Goal: Task Accomplishment & Management: Manage account settings

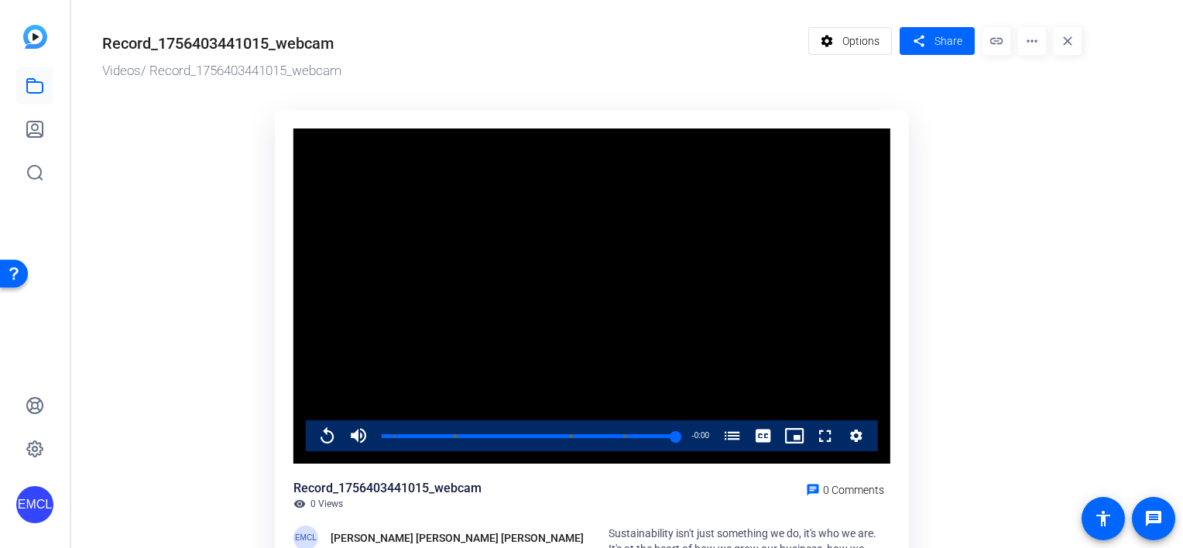
scroll to position [152, 0]
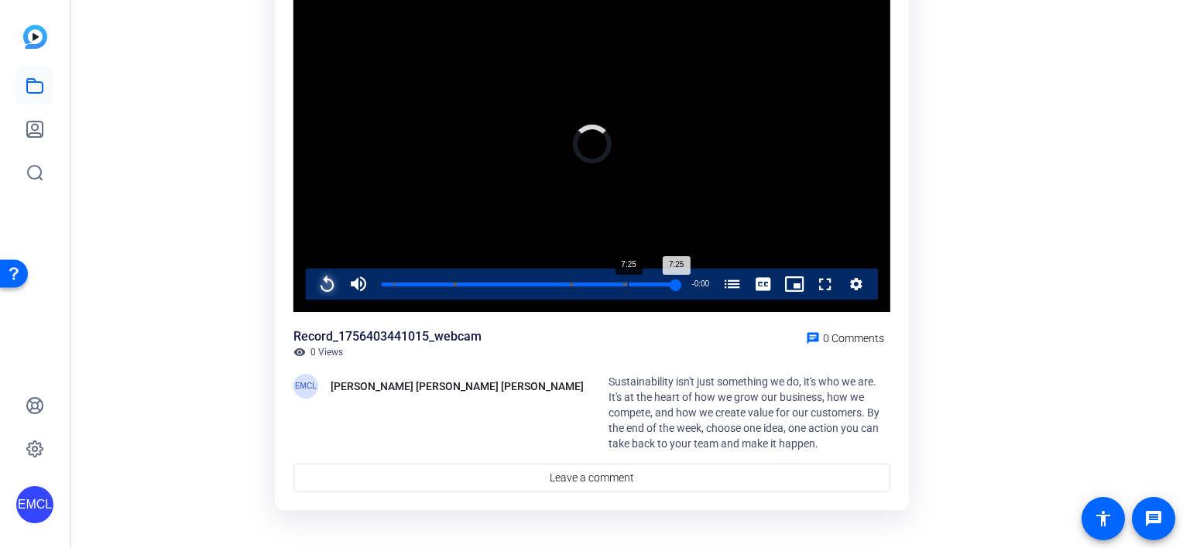
click at [628, 286] on div "Loaded : 100.00% 7:25 7:25 Sustainability Week (00:22) Sustainability Week (02:…" at bounding box center [529, 284] width 311 height 31
click at [810, 287] on span "Video Player" at bounding box center [810, 284] width 0 height 31
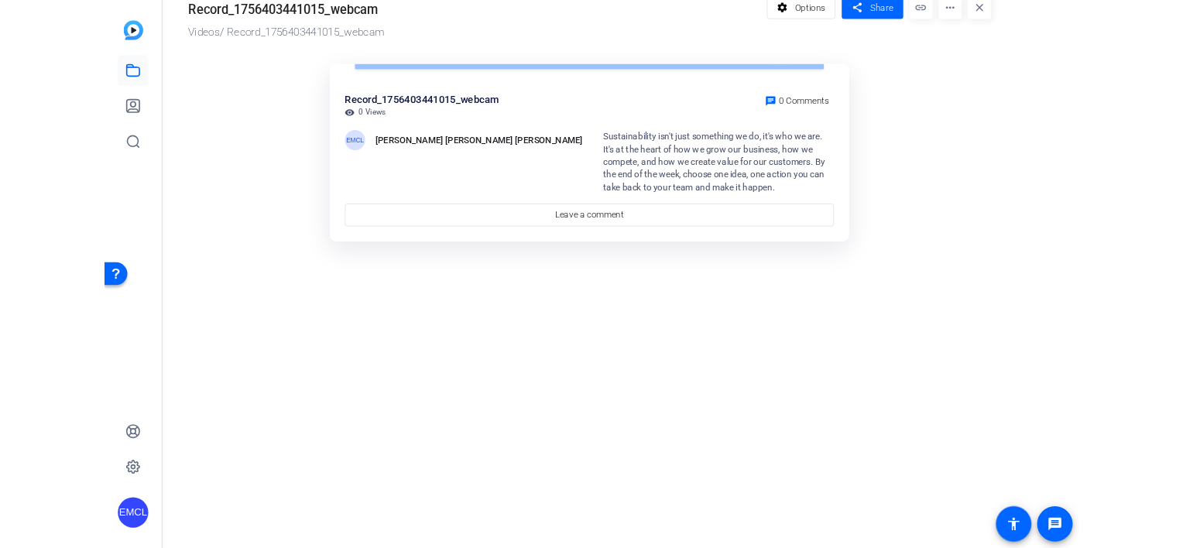
scroll to position [31, 0]
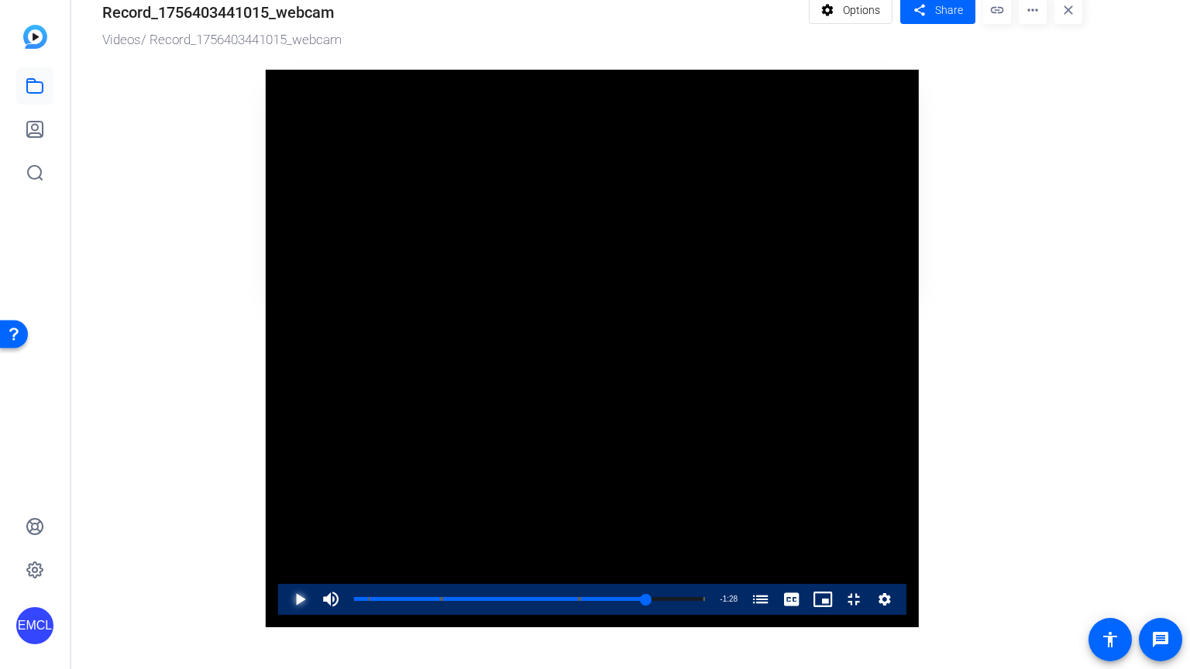
click at [284, 548] on span "Video Player" at bounding box center [284, 599] width 0 height 31
drag, startPoint x: 829, startPoint y: 642, endPoint x: 820, endPoint y: 647, distance: 9.7
click at [645, 548] on div "7:23" at bounding box center [499, 599] width 291 height 4
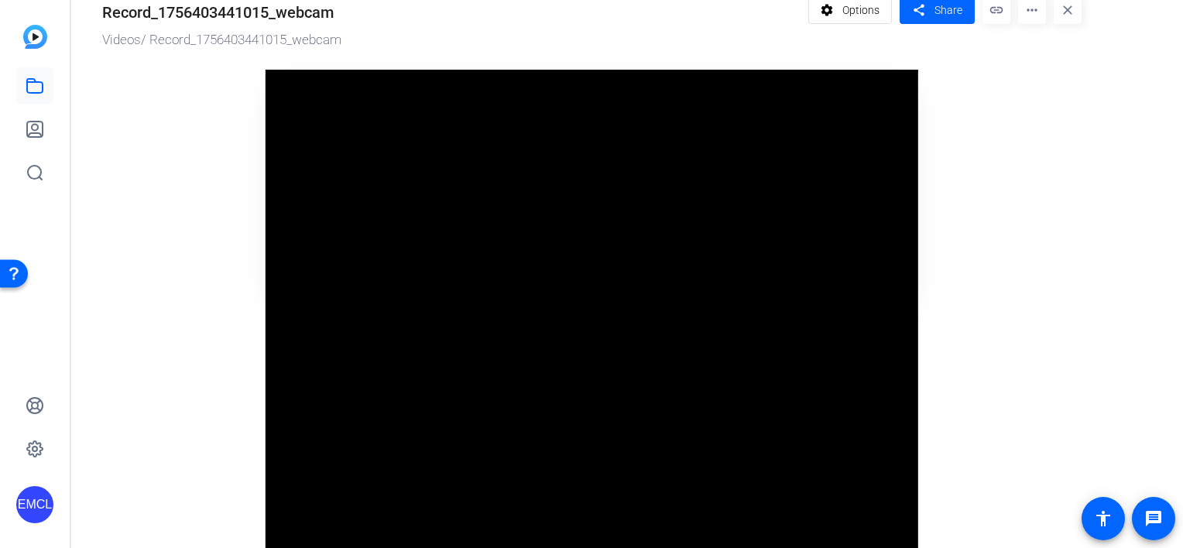
scroll to position [152, 0]
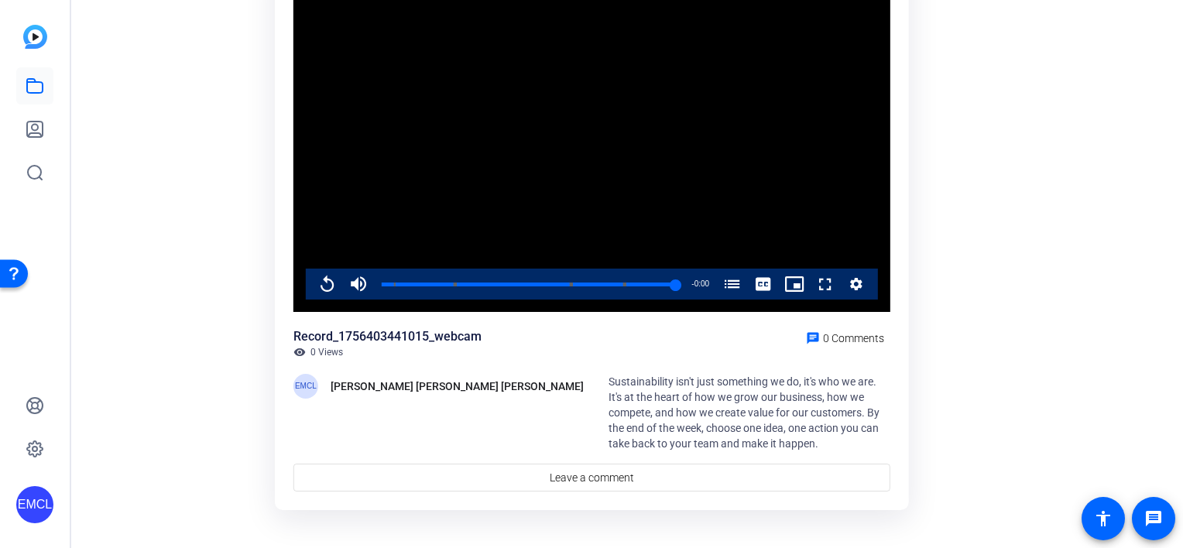
click at [578, 153] on video "Video Player" at bounding box center [592, 145] width 597 height 336
click at [312, 272] on span "Video Player" at bounding box center [312, 284] width 0 height 31
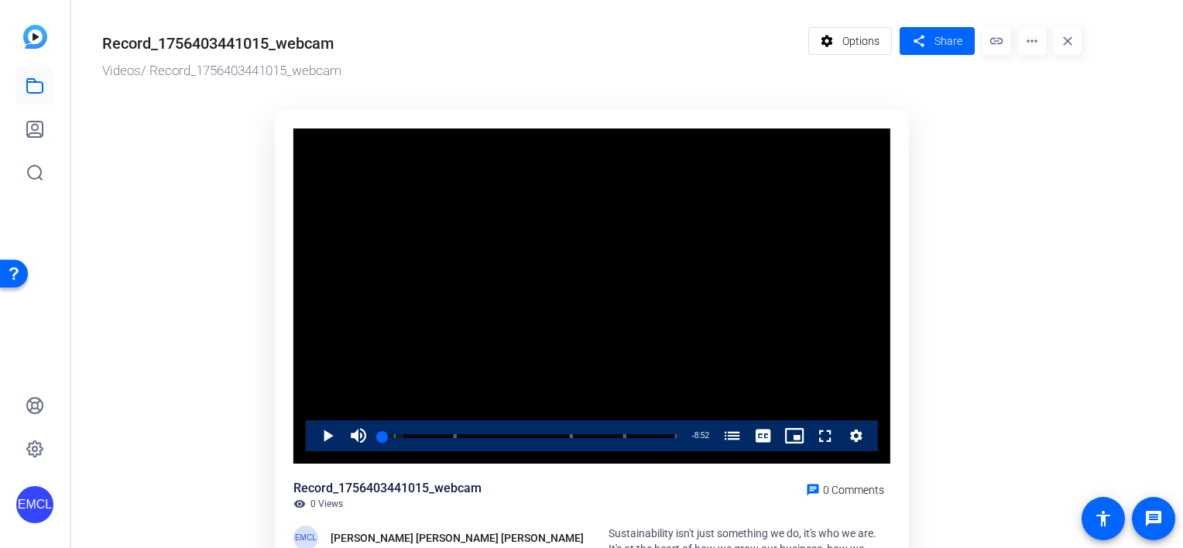
click at [29, 39] on img at bounding box center [35, 37] width 24 height 24
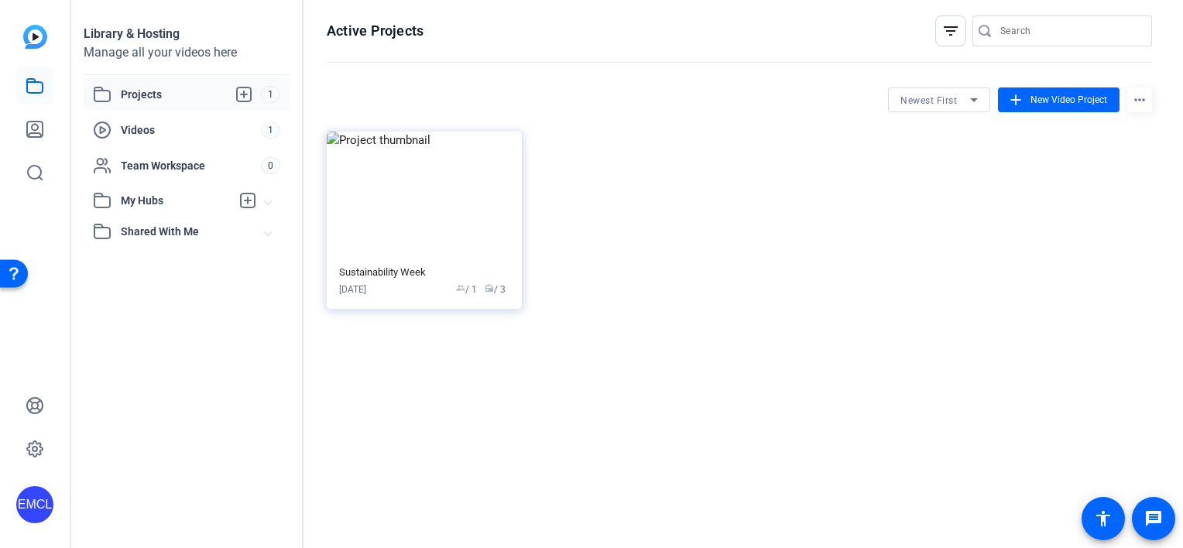
click at [177, 95] on span "Projects" at bounding box center [191, 94] width 140 height 19
click at [214, 132] on span "Videos" at bounding box center [191, 129] width 140 height 15
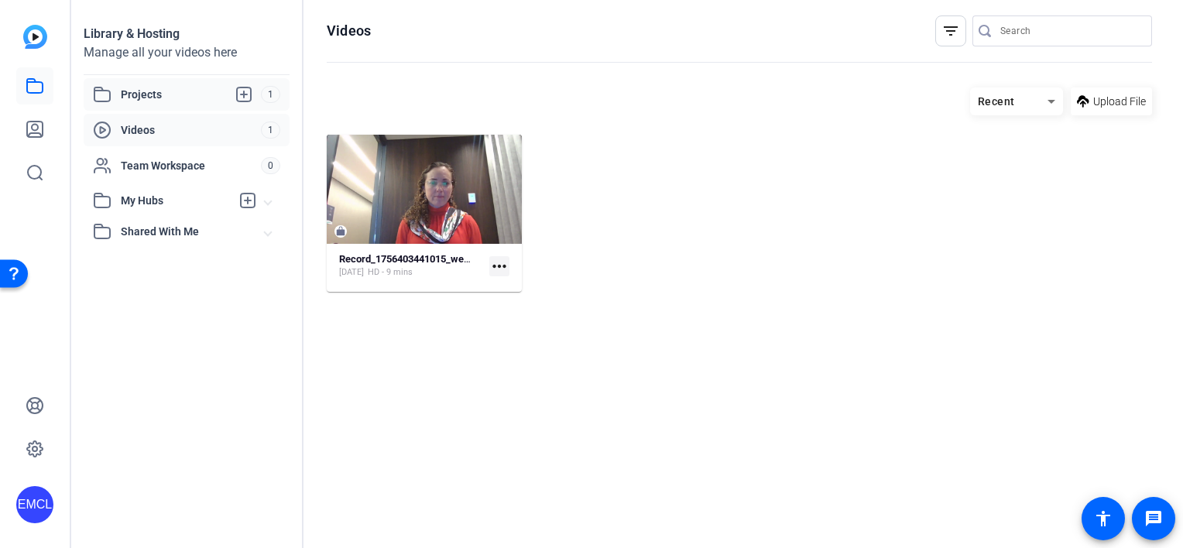
click at [147, 95] on span "Projects" at bounding box center [191, 94] width 140 height 19
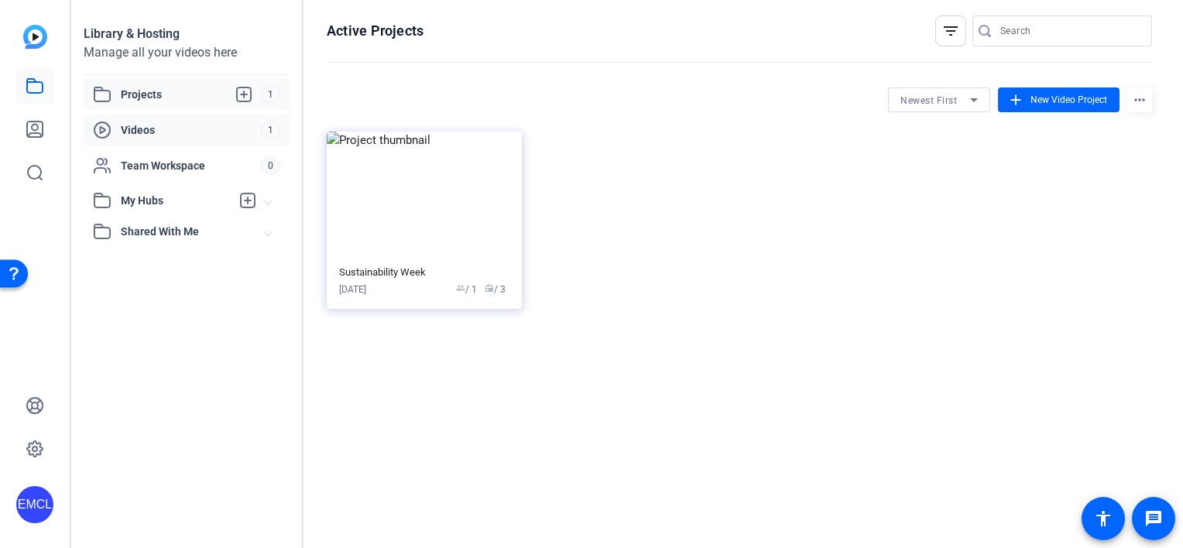
click at [151, 136] on span "Videos" at bounding box center [191, 129] width 140 height 15
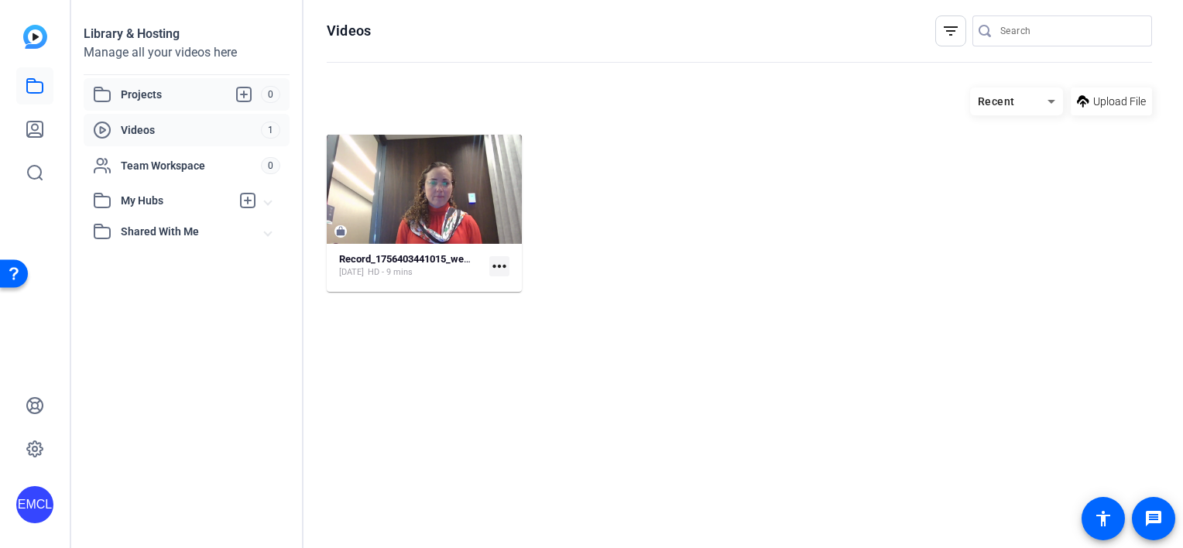
click at [183, 97] on span "Projects" at bounding box center [191, 94] width 140 height 19
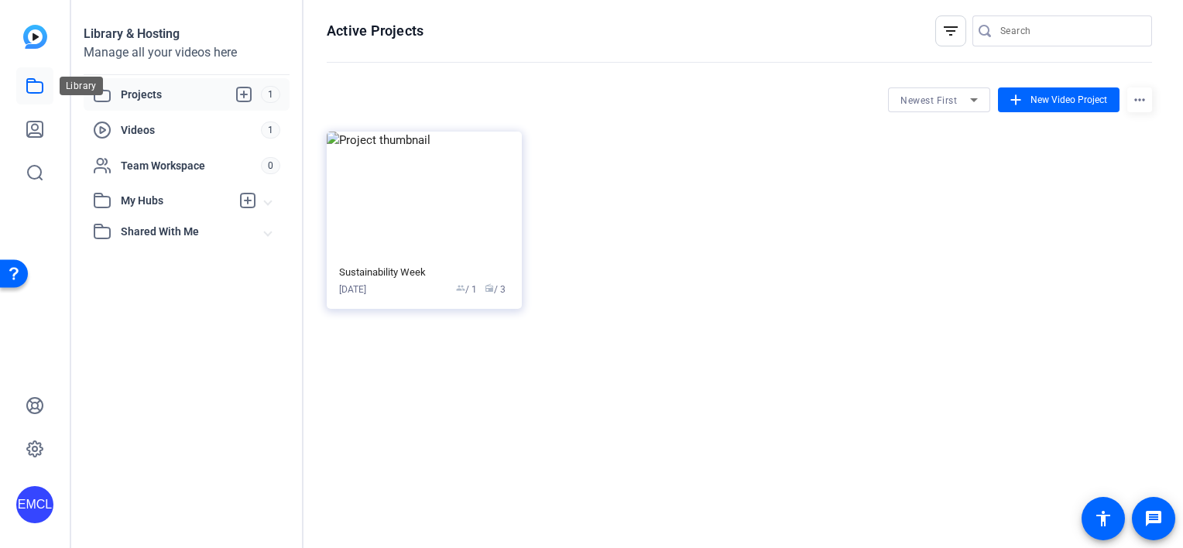
click at [39, 90] on icon at bounding box center [35, 86] width 19 height 19
click at [177, 104] on div "Projects 1" at bounding box center [187, 94] width 206 height 33
click at [177, 195] on span "My Hubs" at bounding box center [176, 201] width 110 height 16
click at [168, 263] on span "Shared With Me" at bounding box center [193, 266] width 144 height 16
click at [164, 132] on span "Videos" at bounding box center [191, 129] width 140 height 15
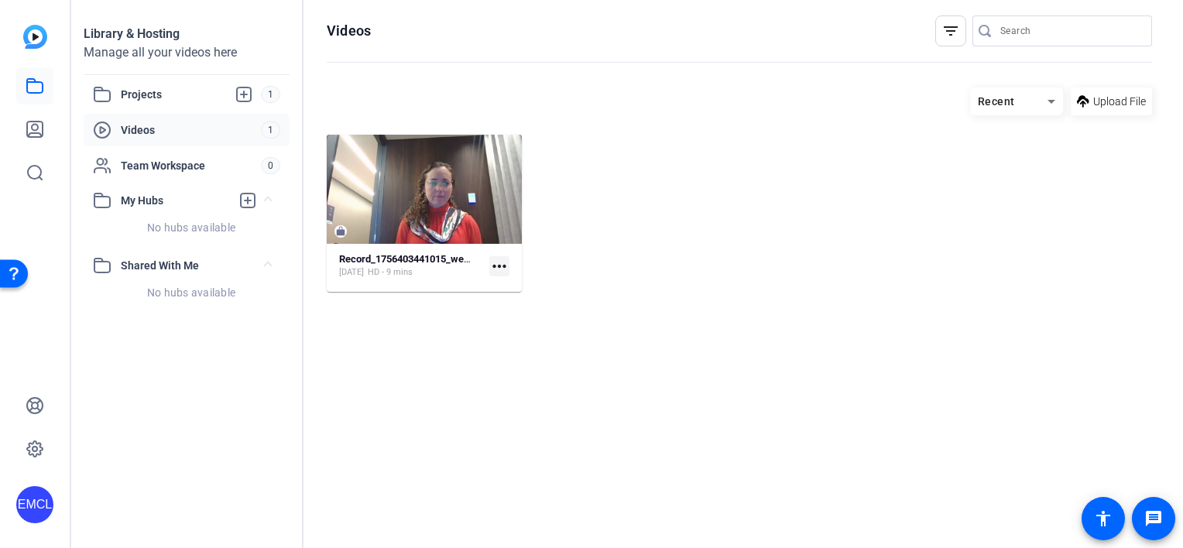
click at [169, 130] on span "Videos" at bounding box center [191, 129] width 140 height 15
click at [170, 93] on span "Projects" at bounding box center [191, 94] width 140 height 19
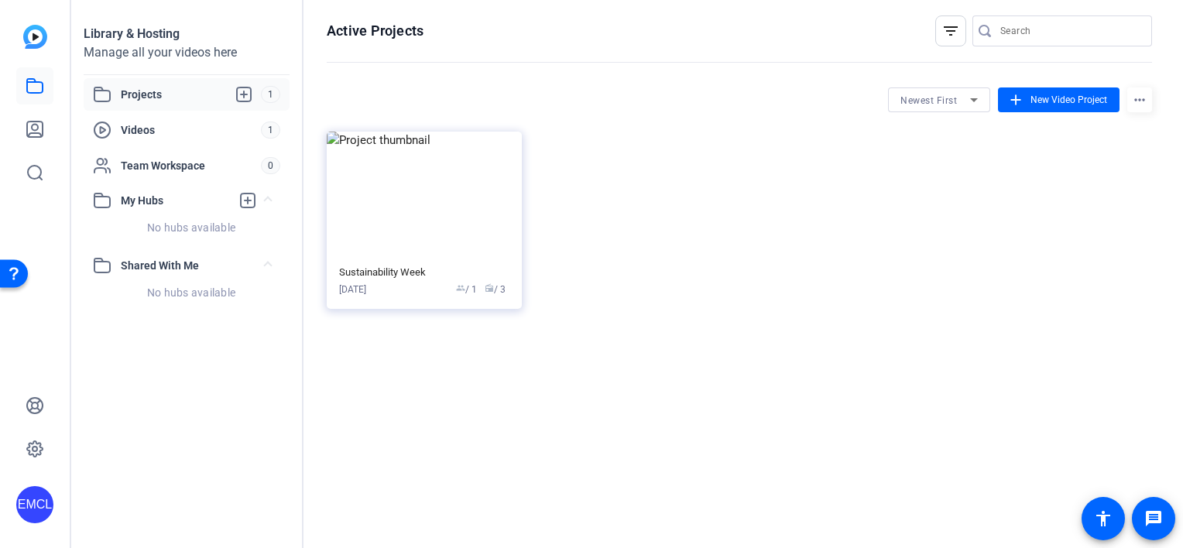
click at [40, 45] on img at bounding box center [35, 37] width 24 height 24
click at [41, 86] on icon at bounding box center [35, 86] width 19 height 19
click at [37, 124] on icon at bounding box center [35, 129] width 19 height 19
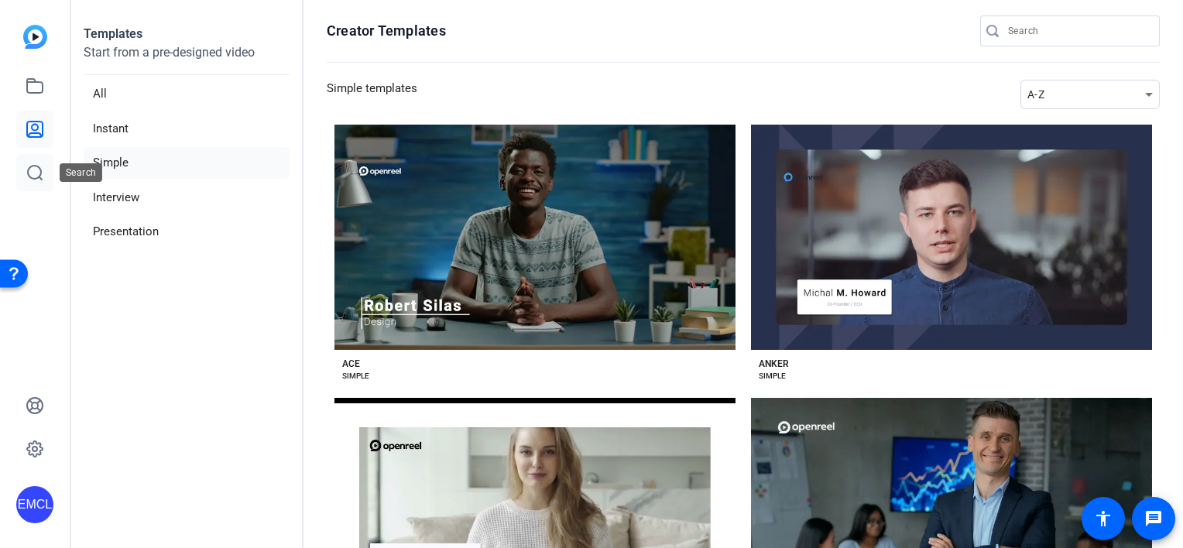
click at [36, 177] on icon at bounding box center [35, 173] width 14 height 14
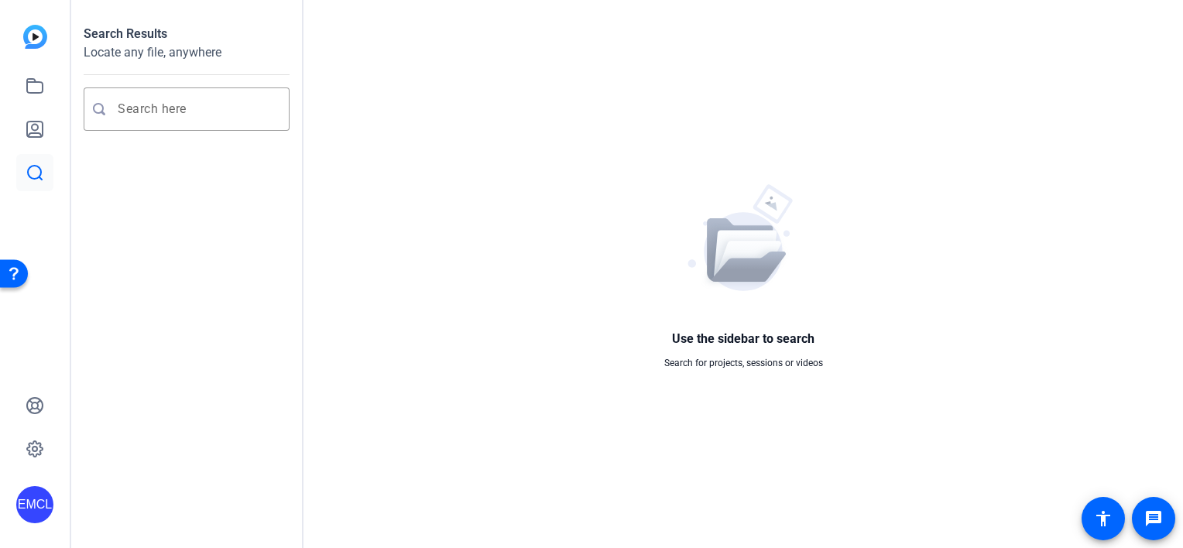
click at [36, 46] on img at bounding box center [35, 37] width 24 height 24
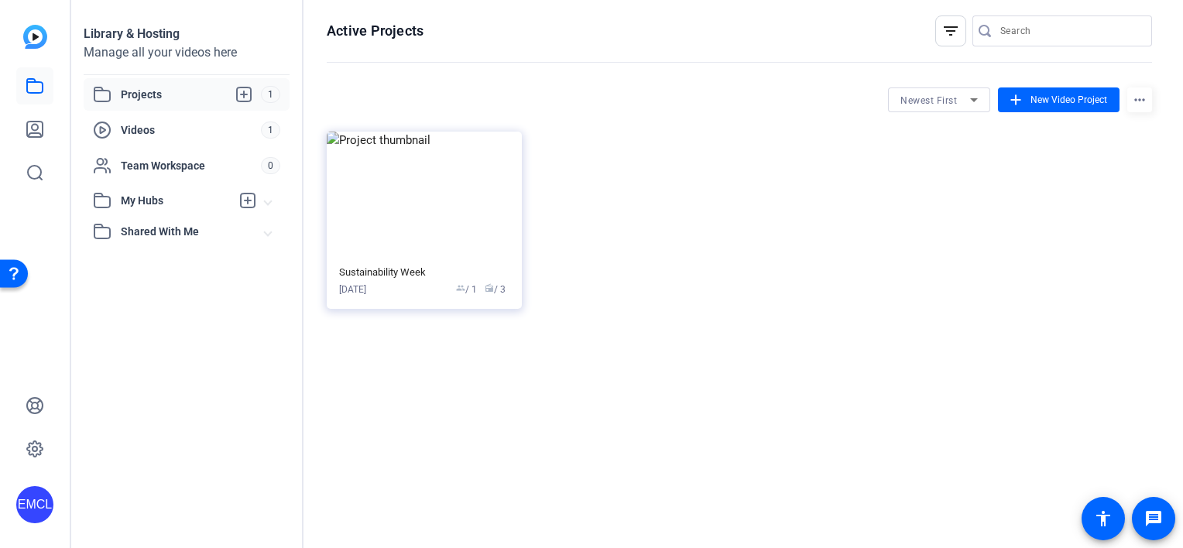
click at [172, 93] on span "Projects" at bounding box center [191, 94] width 140 height 19
click at [155, 129] on span "Videos" at bounding box center [191, 129] width 140 height 15
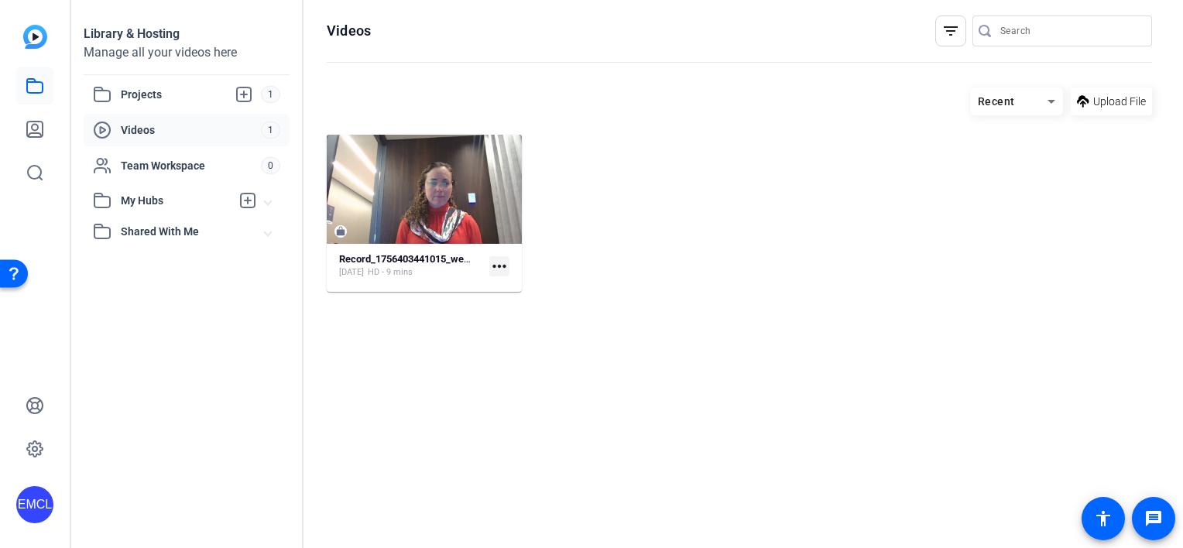
click at [177, 208] on div "My Hubs" at bounding box center [162, 200] width 138 height 19
click at [170, 96] on span "Projects" at bounding box center [191, 94] width 140 height 19
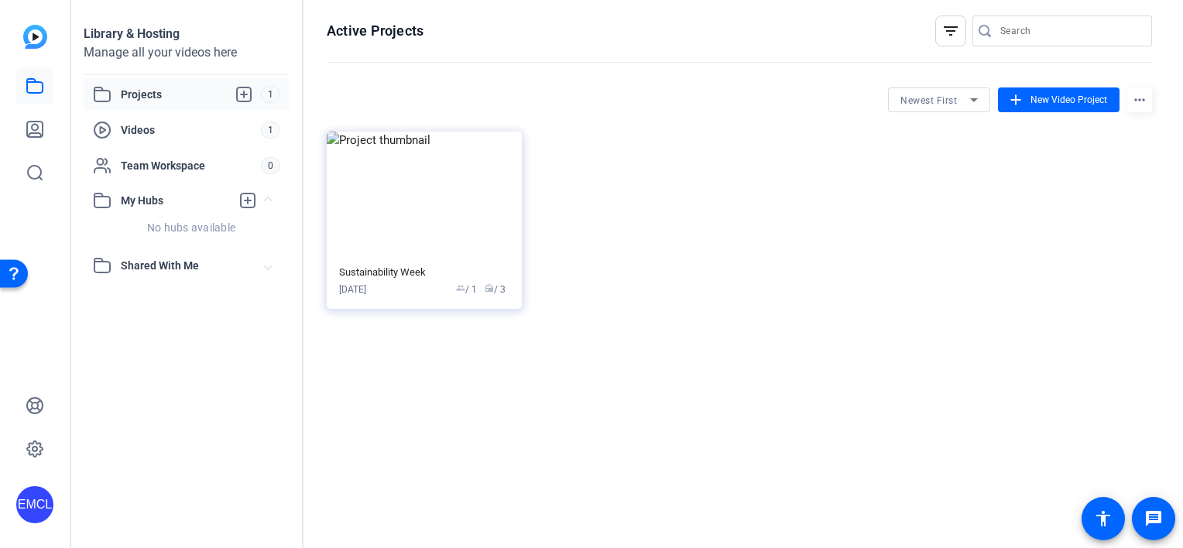
click at [165, 262] on span "Shared With Me" at bounding box center [193, 266] width 144 height 16
click at [167, 102] on span "Projects" at bounding box center [191, 94] width 140 height 19
click at [172, 133] on span "Videos" at bounding box center [191, 129] width 140 height 15
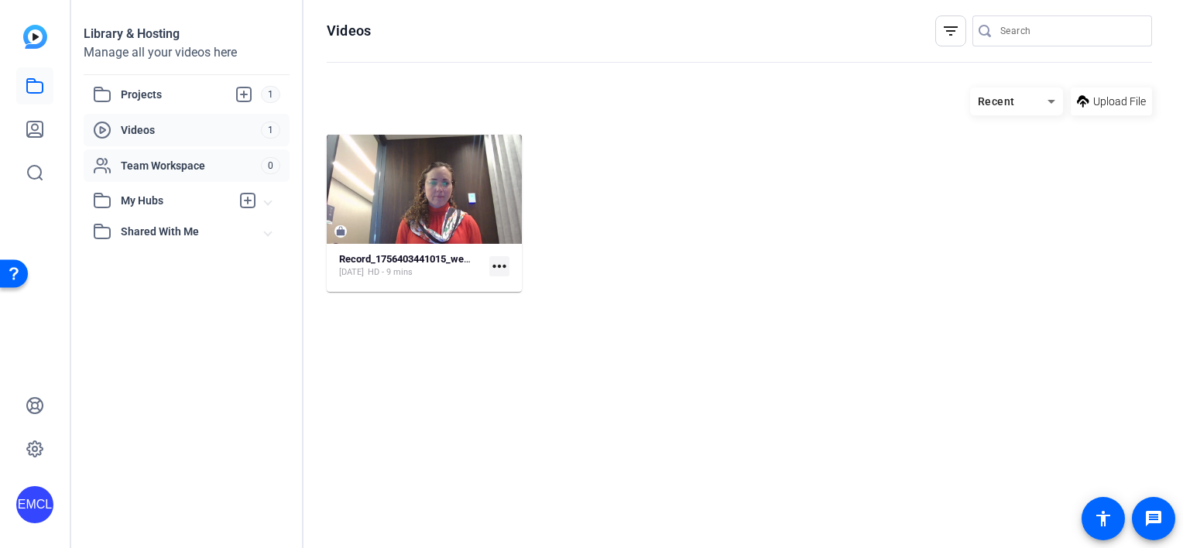
click at [173, 156] on div "Team Workspace" at bounding box center [177, 165] width 168 height 19
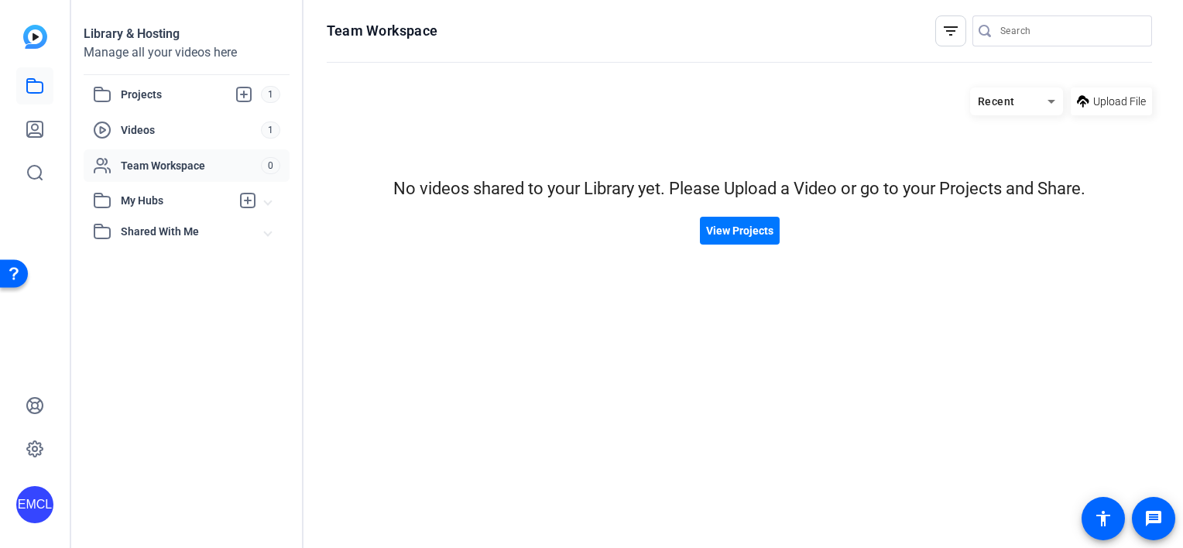
click at [168, 188] on mat-expansion-panel-header "My Hubs" at bounding box center [187, 200] width 206 height 31
click at [164, 276] on mat-expansion-panel-header "Shared With Me" at bounding box center [187, 265] width 206 height 31
click at [167, 99] on span "Projects" at bounding box center [191, 94] width 140 height 19
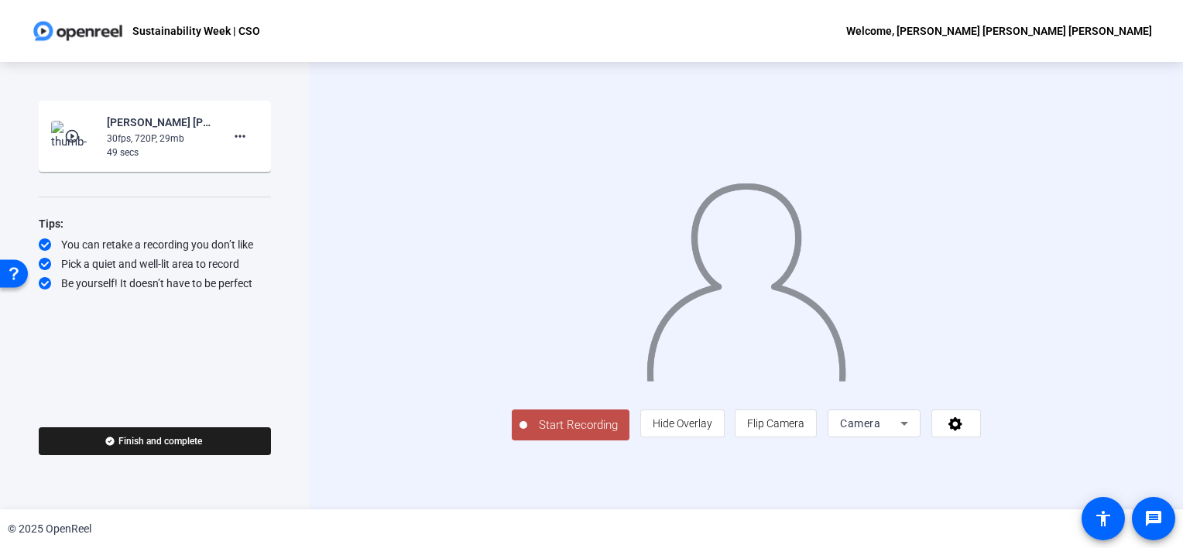
click at [146, 25] on p "Sustainability Week | CSO" at bounding box center [196, 31] width 128 height 19
click at [246, 139] on mat-icon "more_horiz" at bounding box center [240, 136] width 19 height 19
click at [0, 0] on span "Delete clip" at bounding box center [0, 0] width 0 height 0
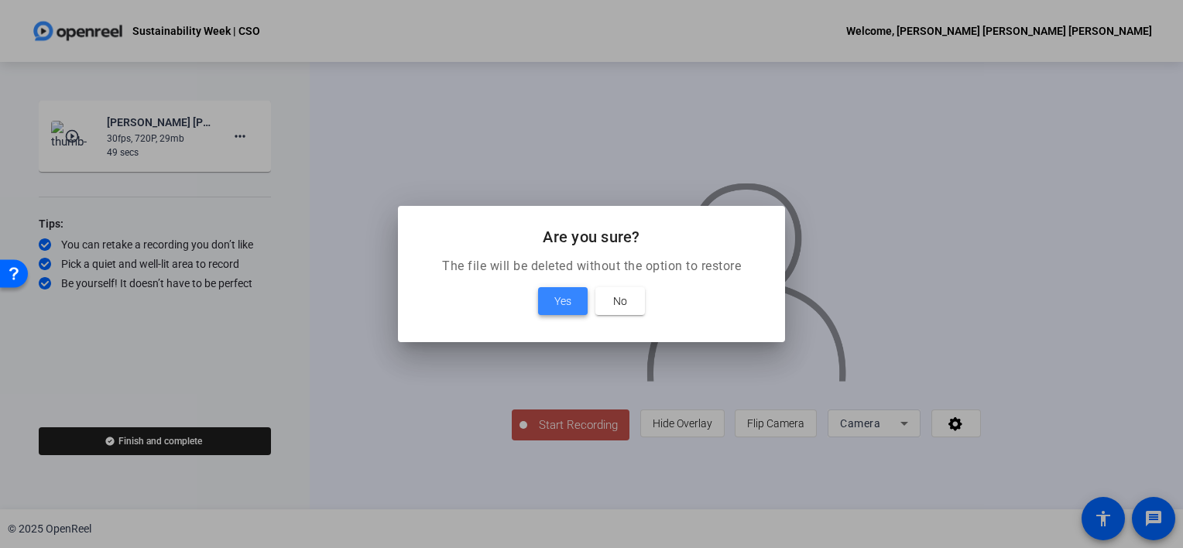
click at [581, 300] on span at bounding box center [563, 301] width 50 height 37
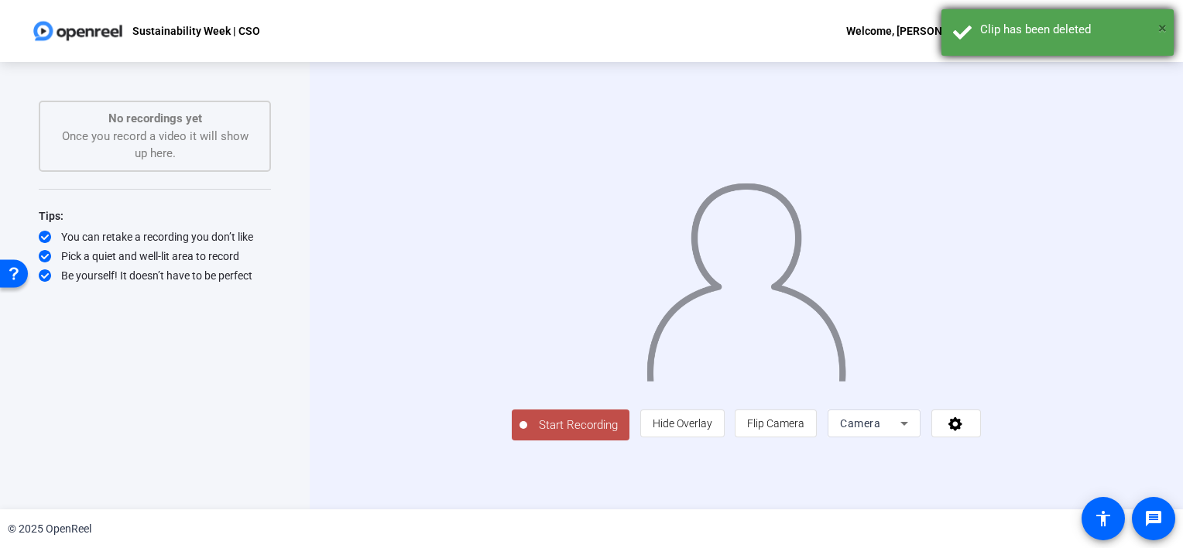
click at [1165, 31] on span "×" at bounding box center [1163, 28] width 9 height 19
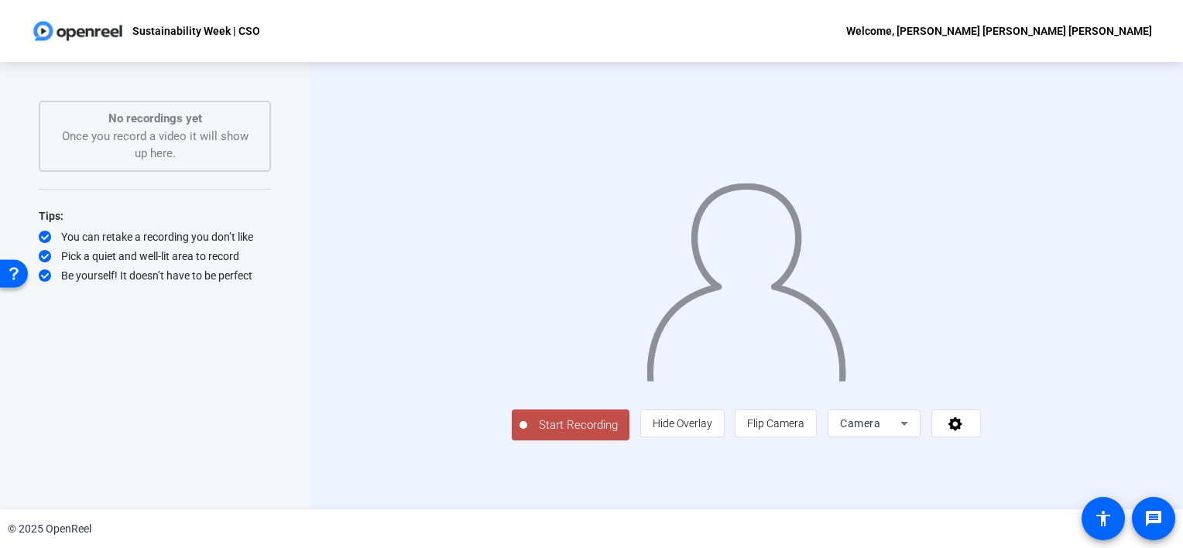
scroll to position [19, 0]
click at [96, 43] on img at bounding box center [78, 30] width 94 height 31
click at [95, 25] on img at bounding box center [78, 30] width 94 height 31
